Goal: Transaction & Acquisition: Purchase product/service

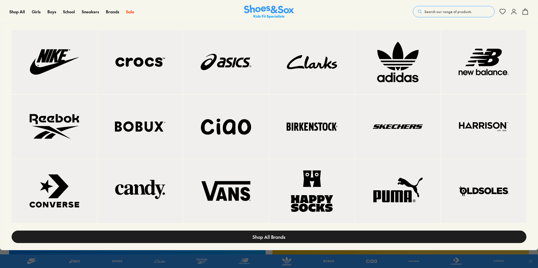
scroll to position [28, 0]
click at [266, 234] on span "Shop All Brands" at bounding box center [269, 237] width 33 height 7
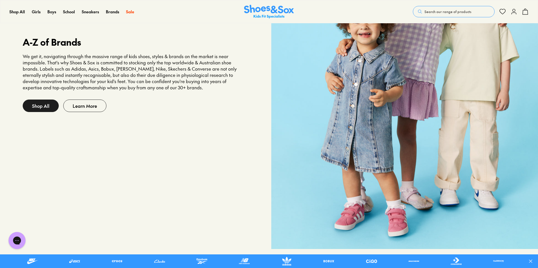
click at [44, 102] on link "Shop All" at bounding box center [41, 106] width 36 height 12
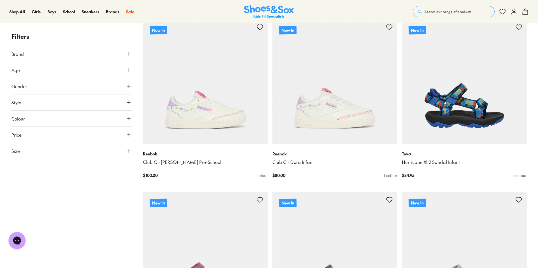
scroll to position [85, 0]
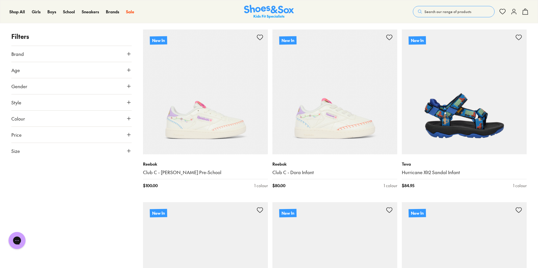
click at [25, 53] on button "Brand" at bounding box center [71, 54] width 120 height 16
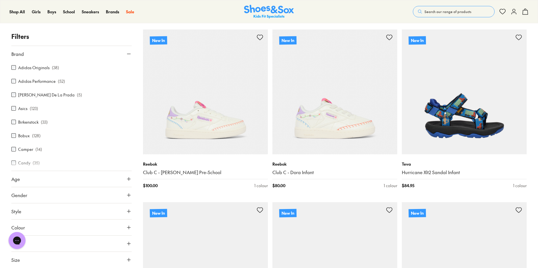
click at [16, 107] on div "Asics ( 123 )" at bounding box center [71, 108] width 120 height 7
click at [27, 108] on label "Asics" at bounding box center [22, 109] width 9 height 6
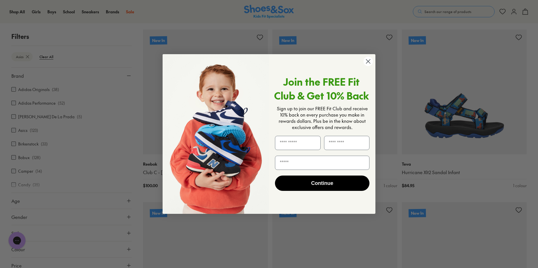
scroll to position [48, 0]
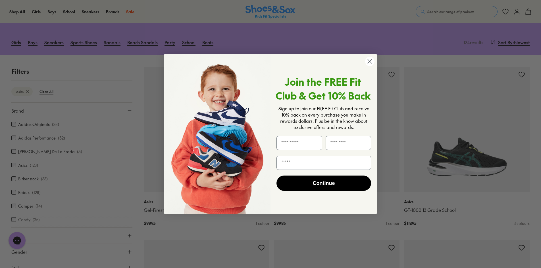
click at [370, 61] on icon "Close dialog" at bounding box center [370, 62] width 4 height 4
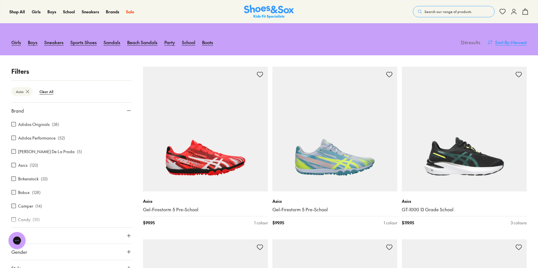
click at [496, 42] on span "Sort By" at bounding box center [502, 42] width 14 height 7
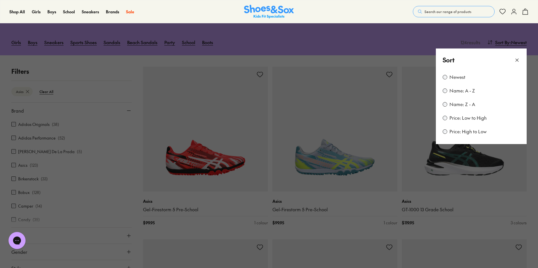
click at [465, 119] on label "Price: Low to High" at bounding box center [468, 118] width 37 height 6
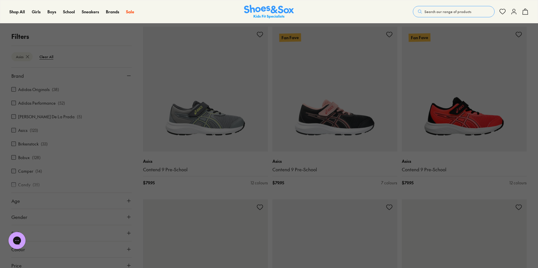
scroll to position [1297, 0]
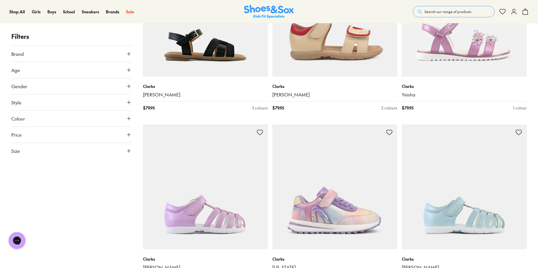
scroll to position [909, 0]
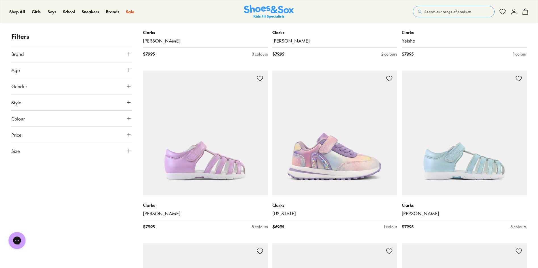
click at [52, 87] on button "Gender" at bounding box center [71, 86] width 120 height 16
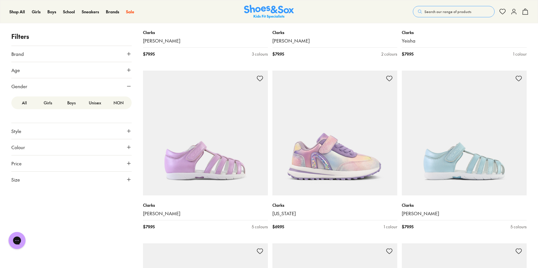
click at [74, 104] on label "Boys" at bounding box center [72, 103] width 24 height 11
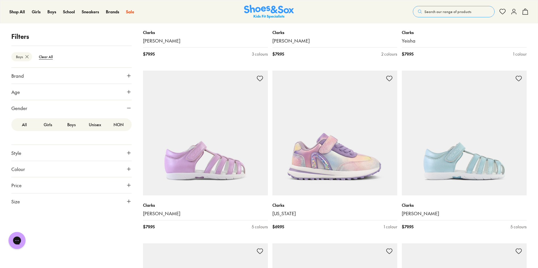
scroll to position [39, 0]
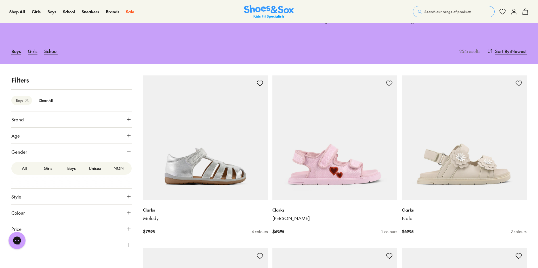
type input "***"
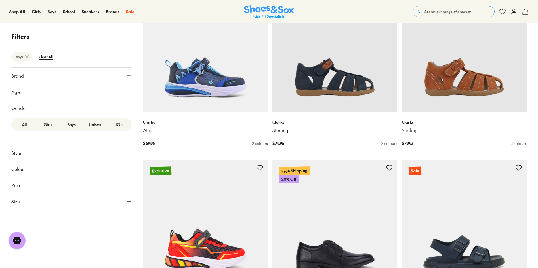
scroll to position [1147, 0]
